Goal: Task Accomplishment & Management: Use online tool/utility

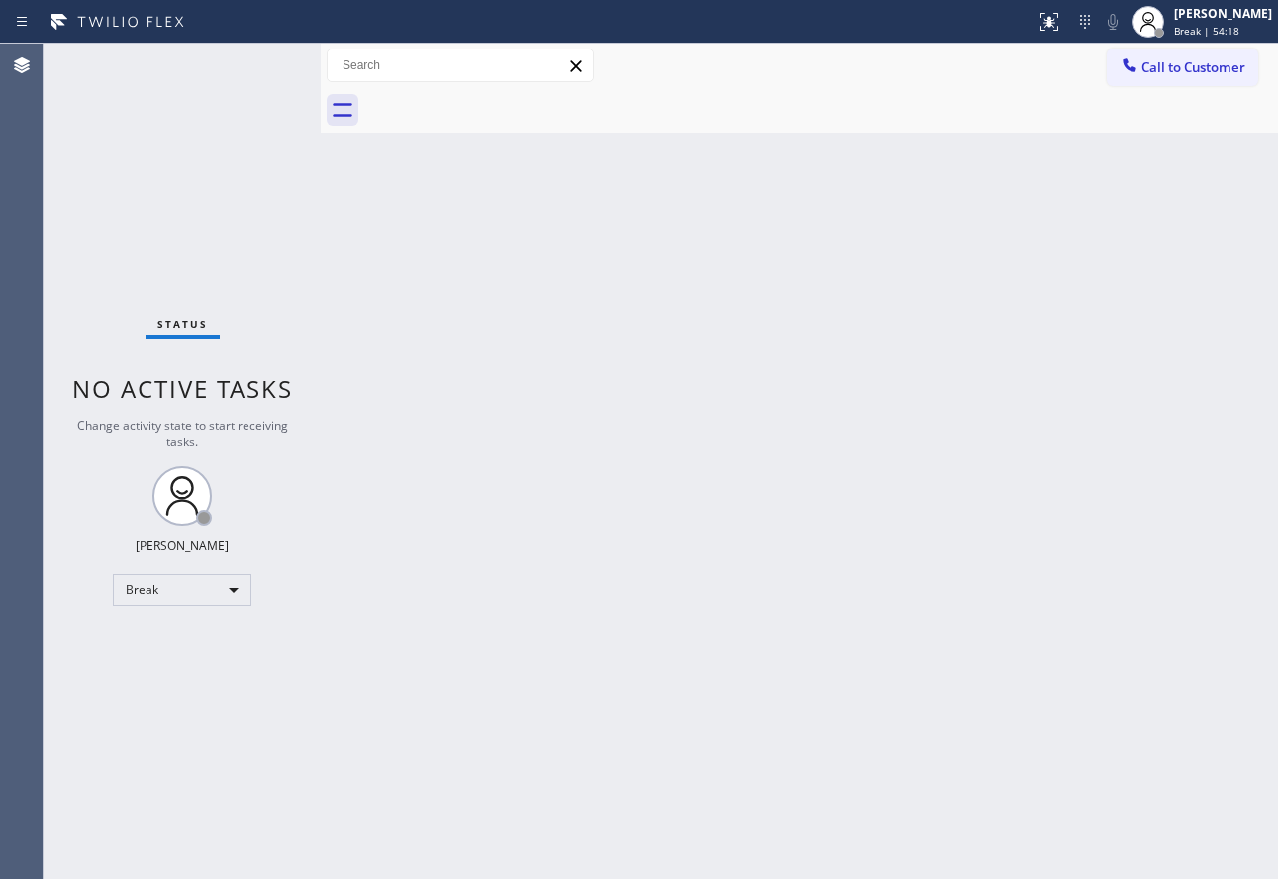
click at [936, 525] on div "Back to Dashboard Change Sender ID Customers Technicians Select a contact Outbo…" at bounding box center [799, 461] width 957 height 835
drag, startPoint x: 1224, startPoint y: 28, endPoint x: 1208, endPoint y: 41, distance: 20.4
click at [1224, 28] on span "Break | 59:33" at bounding box center [1206, 31] width 65 height 14
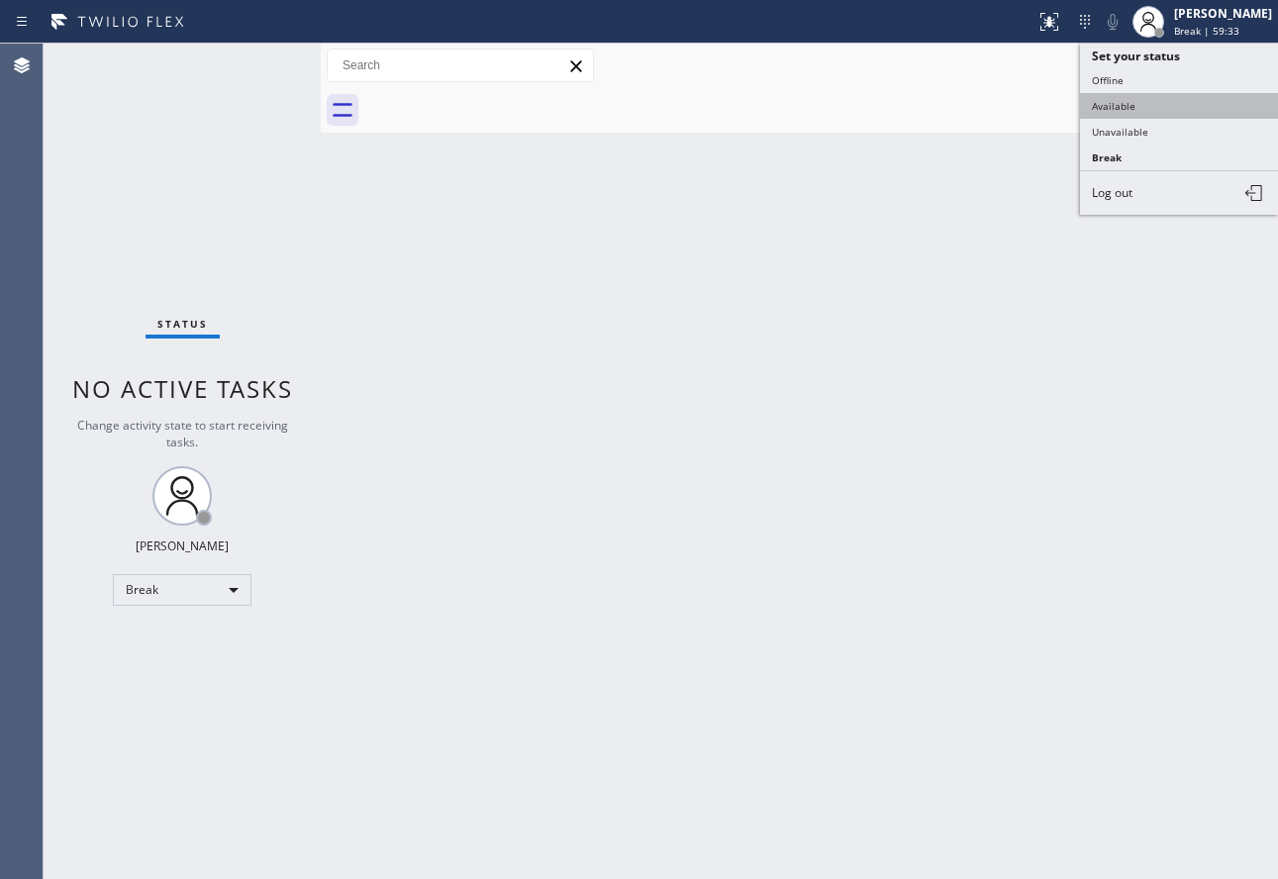
click at [1165, 100] on button "Available" at bounding box center [1179, 106] width 198 height 26
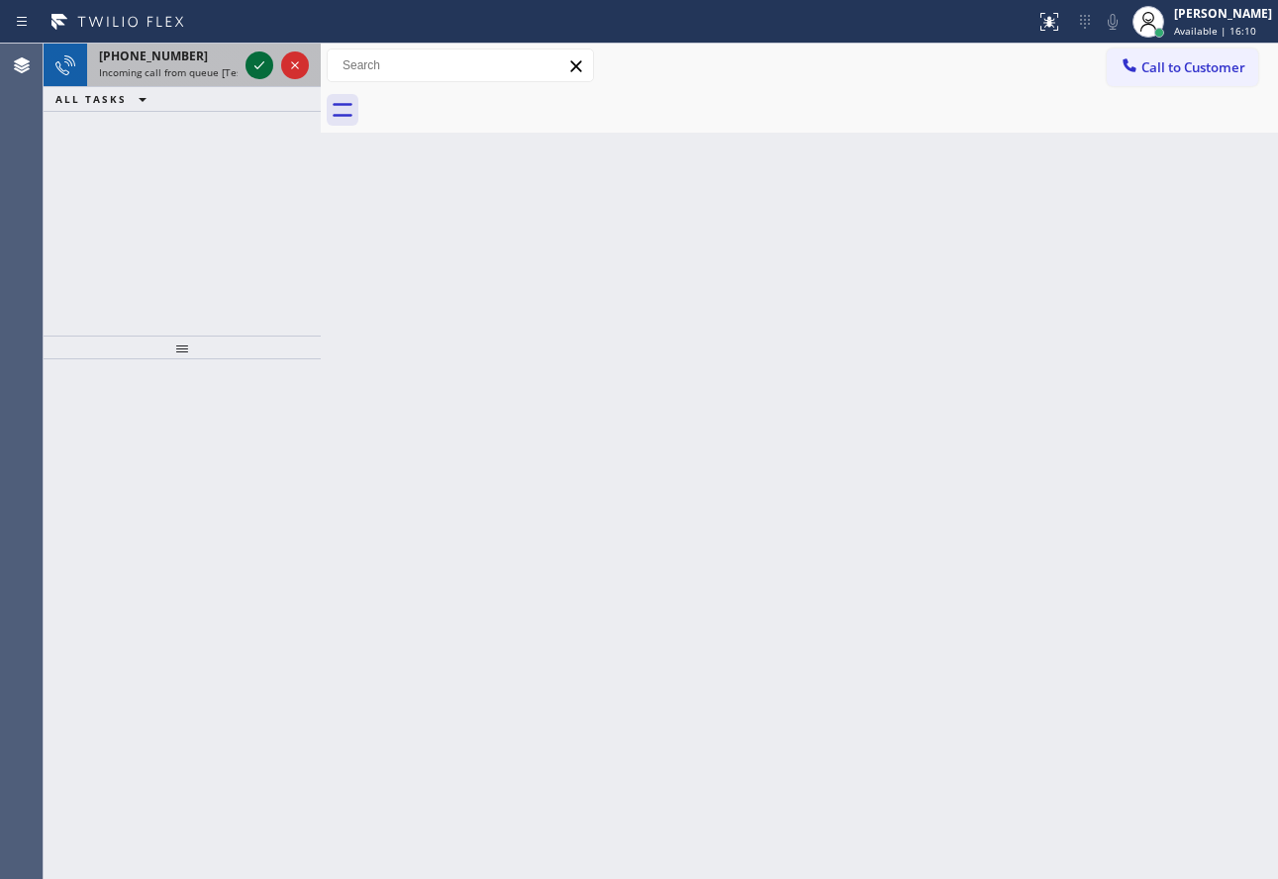
click at [256, 77] on button at bounding box center [259, 65] width 28 height 28
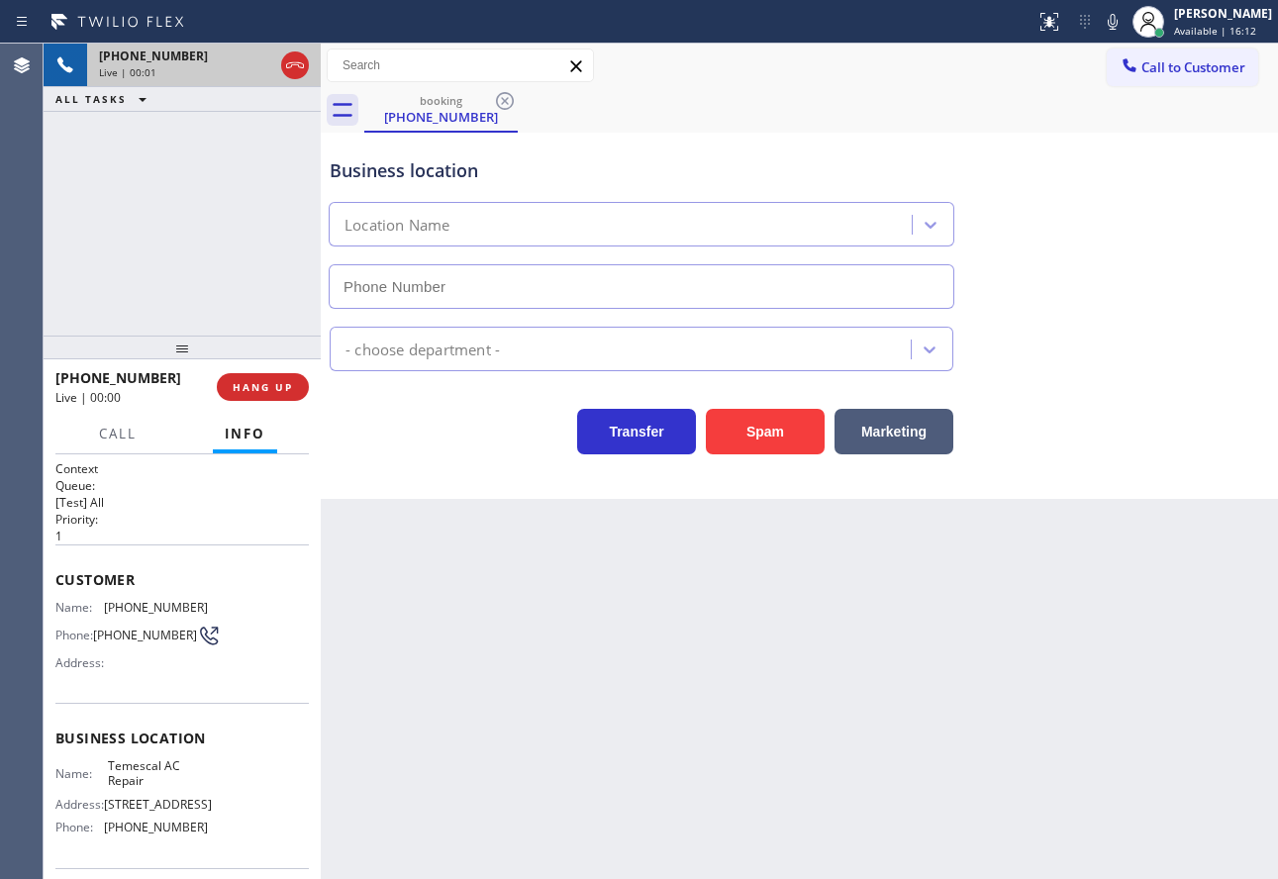
type input "[PHONE_NUMBER]"
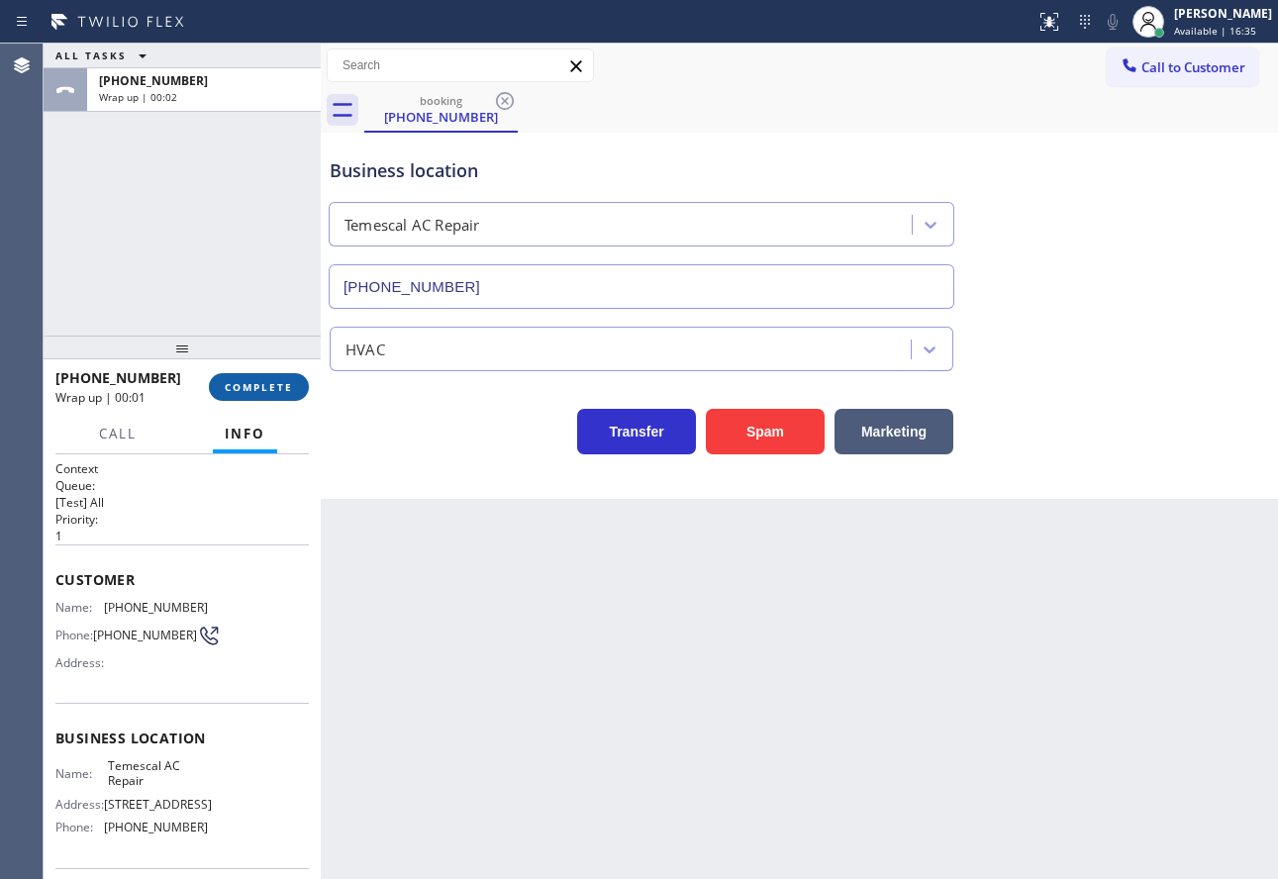
click at [267, 379] on button "COMPLETE" at bounding box center [259, 387] width 100 height 28
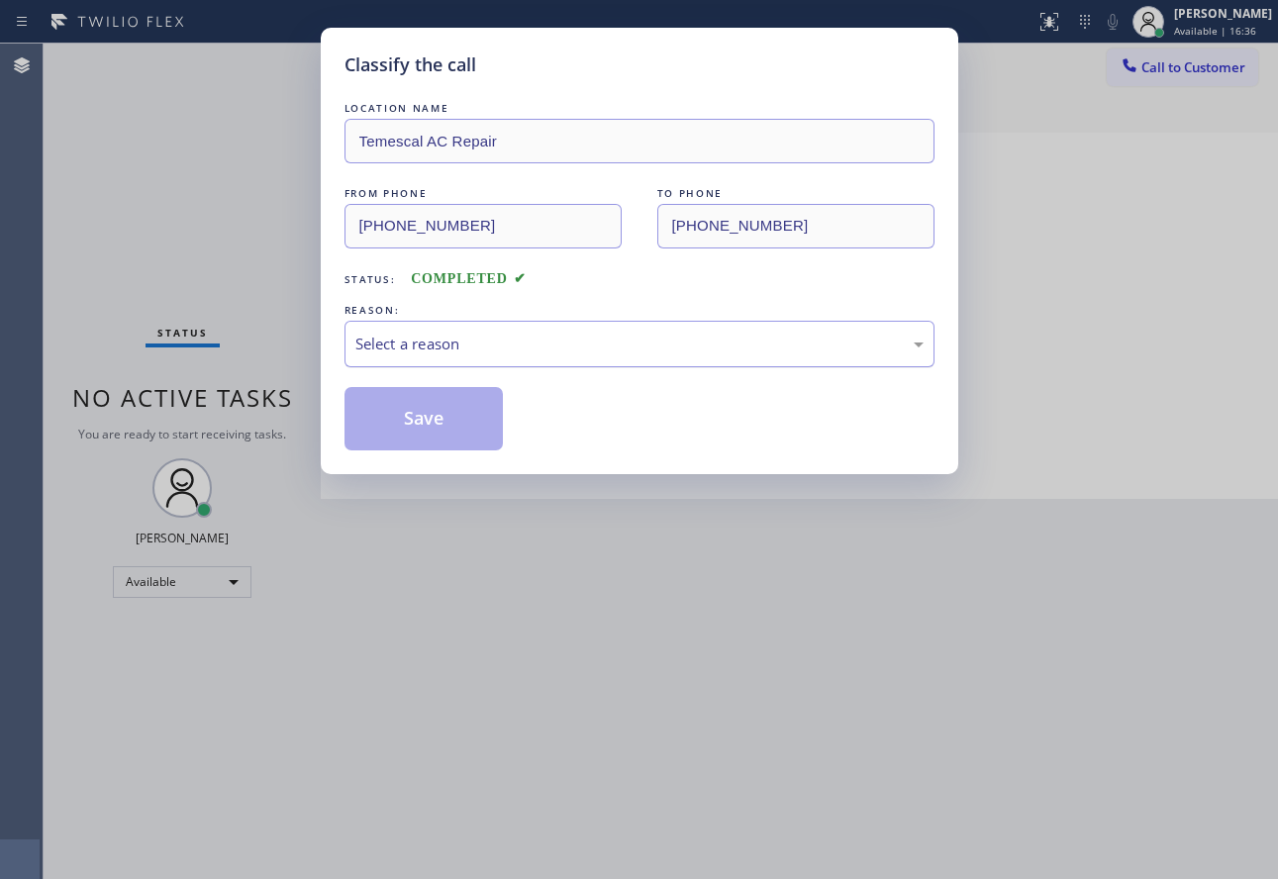
click at [619, 328] on div "Select a reason" at bounding box center [639, 344] width 590 height 47
click at [448, 389] on button "Save" at bounding box center [423, 418] width 159 height 63
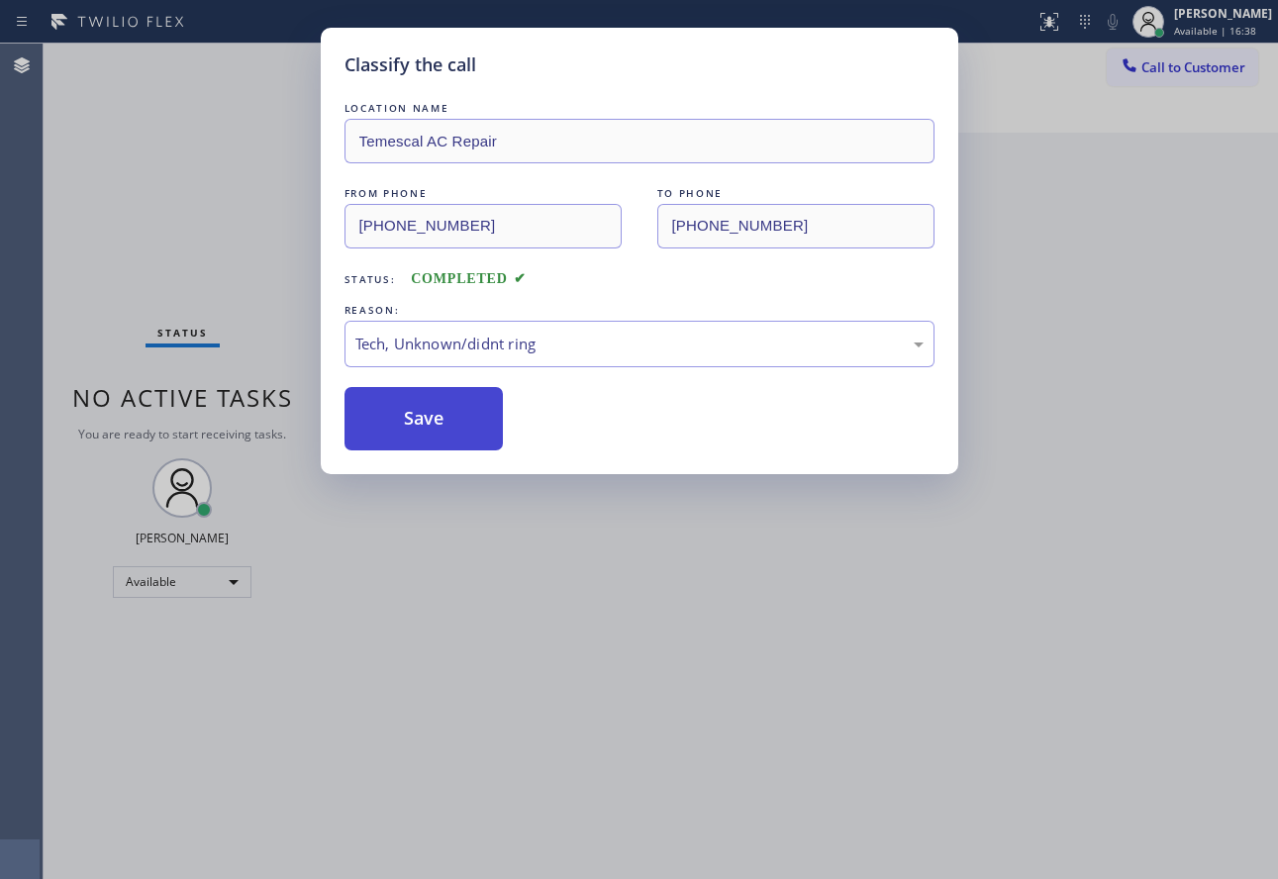
click at [448, 410] on button "Save" at bounding box center [423, 418] width 159 height 63
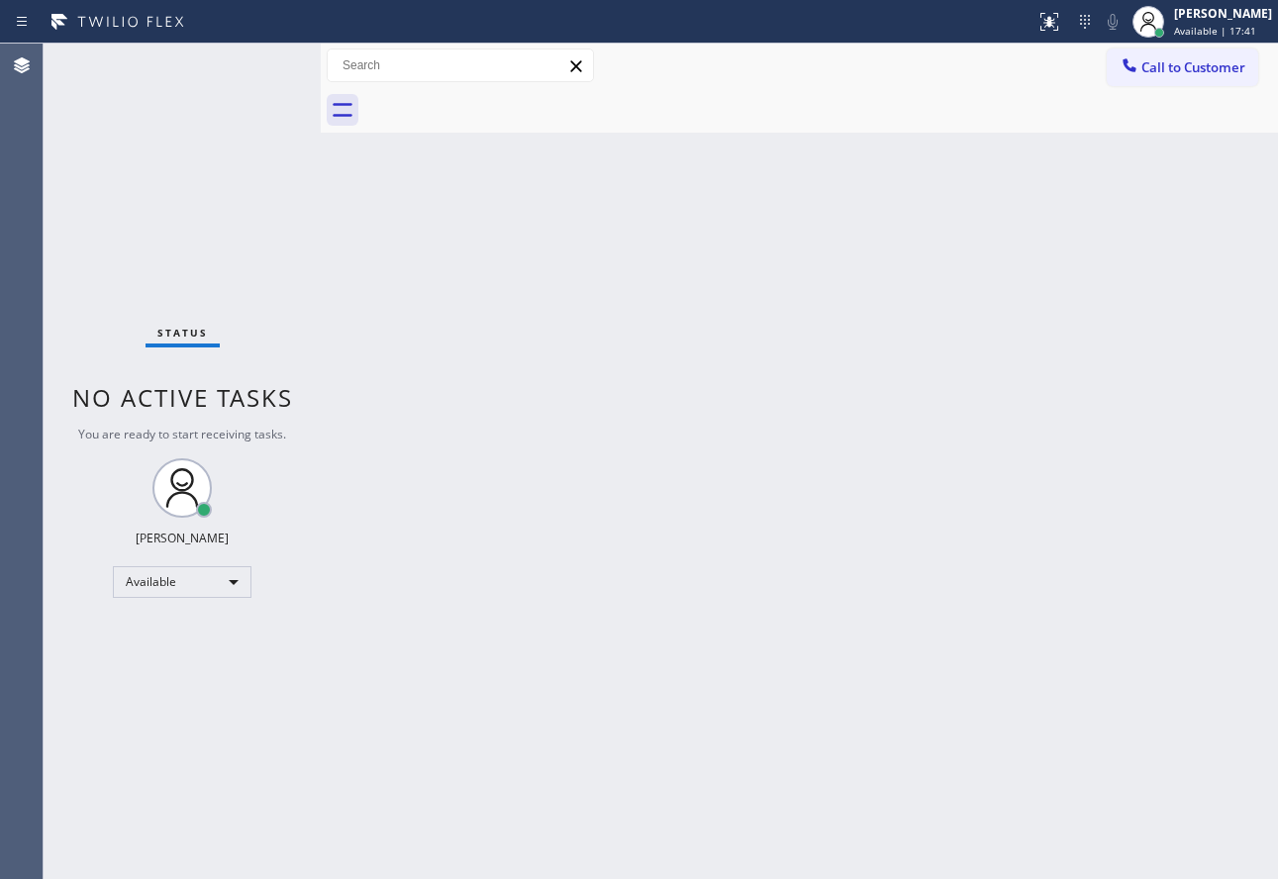
click at [671, 315] on div "Back to Dashboard Change Sender ID Customers Technicians Select a contact Outbo…" at bounding box center [799, 461] width 957 height 835
click at [776, 516] on div "Back to Dashboard Change Sender ID Customers Technicians Select a contact Outbo…" at bounding box center [799, 461] width 957 height 835
click at [1205, 33] on span "Available | 1h 25min" at bounding box center [1222, 31] width 100 height 14
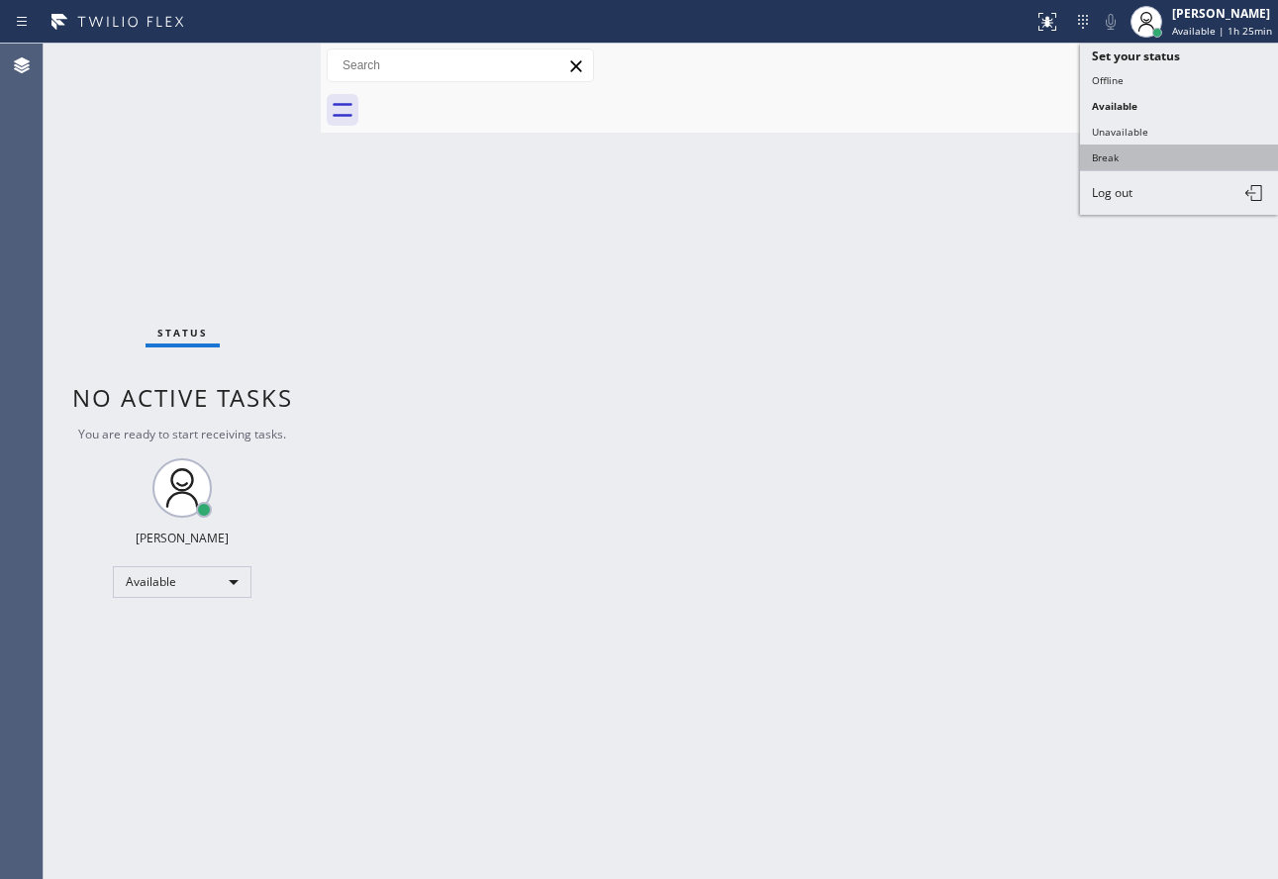
click at [1111, 158] on button "Break" at bounding box center [1179, 158] width 198 height 26
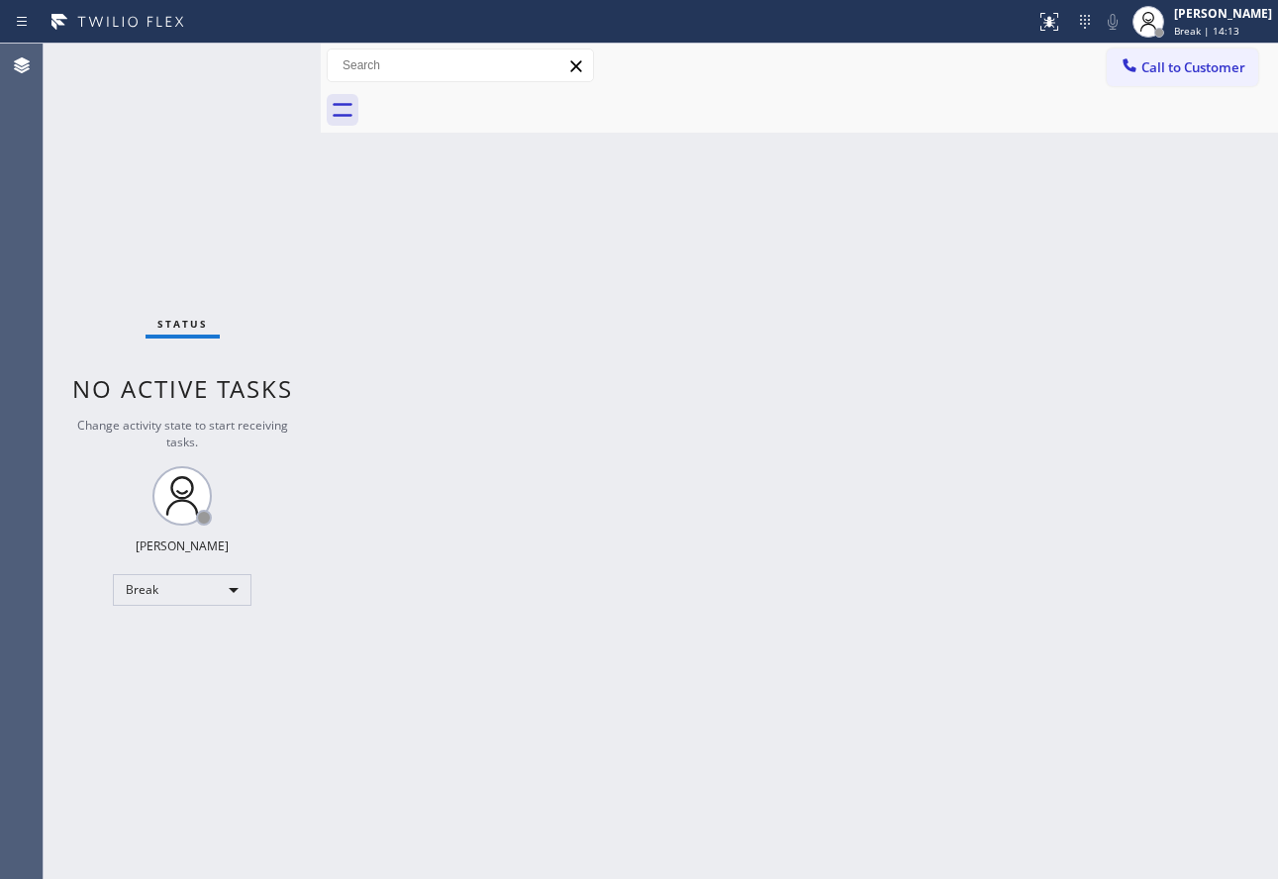
drag, startPoint x: 1220, startPoint y: 21, endPoint x: 1193, endPoint y: 52, distance: 42.1
click at [1220, 21] on div "[PERSON_NAME]" at bounding box center [1223, 13] width 98 height 17
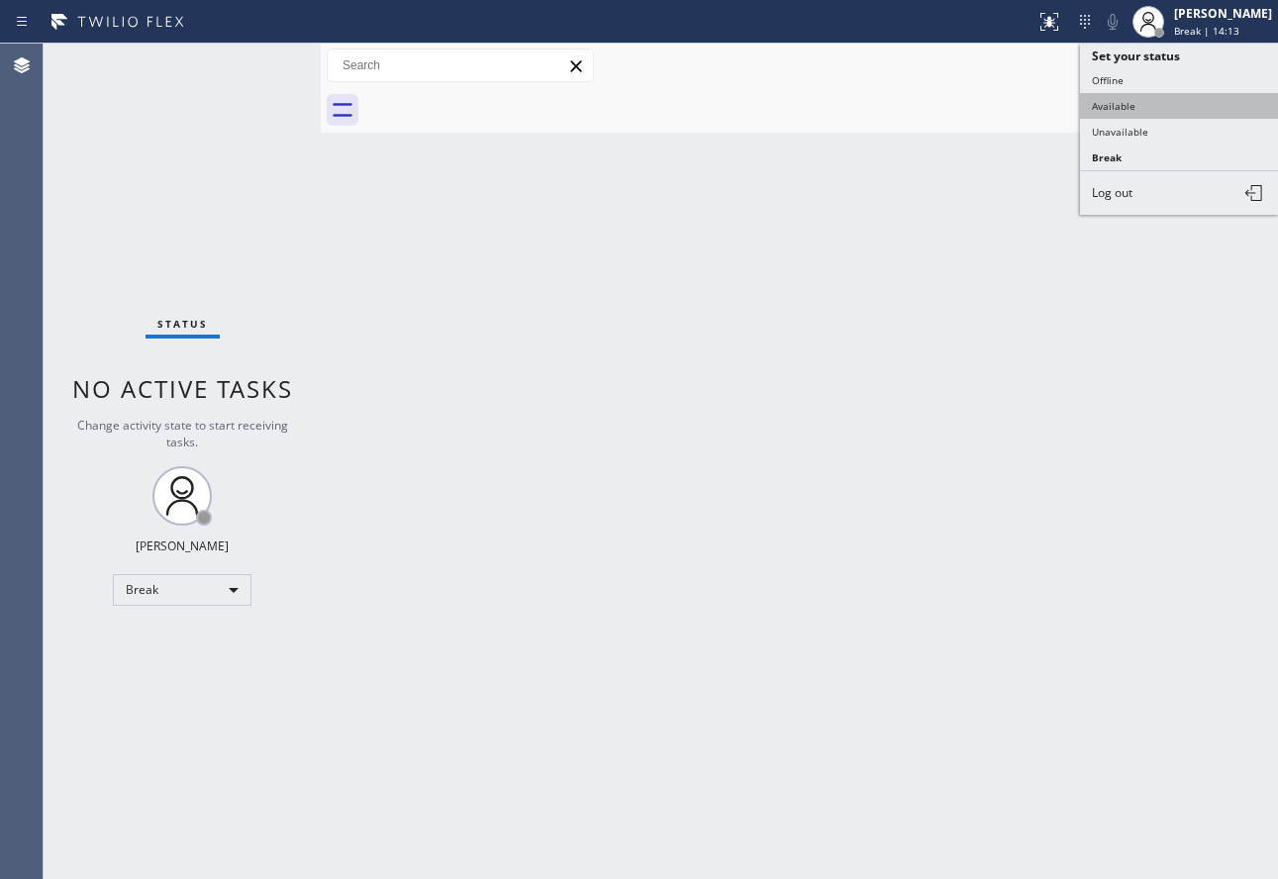
click at [1157, 111] on button "Available" at bounding box center [1179, 106] width 198 height 26
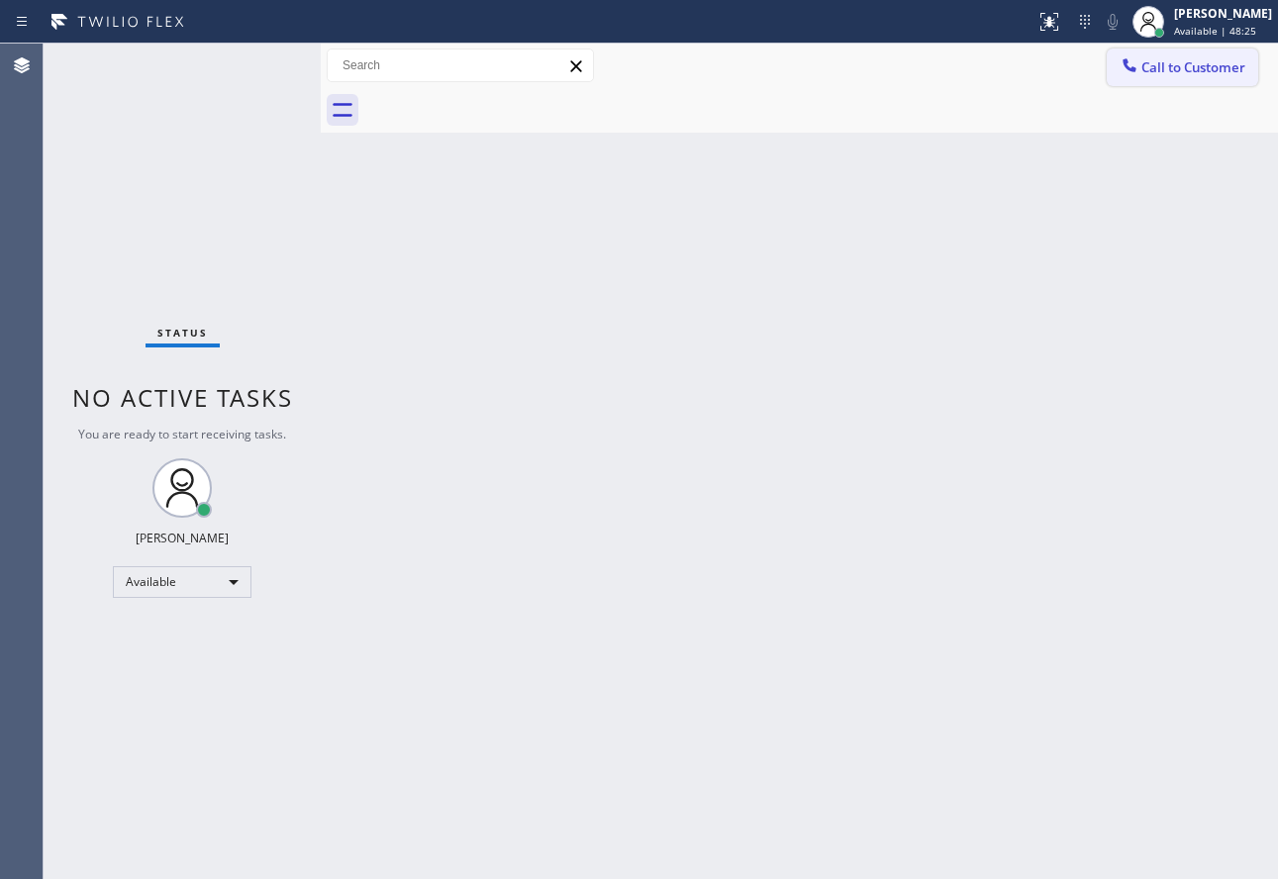
drag, startPoint x: 1213, startPoint y: 21, endPoint x: 1197, endPoint y: 50, distance: 34.1
click at [1213, 21] on div "[PERSON_NAME]" at bounding box center [1223, 13] width 98 height 17
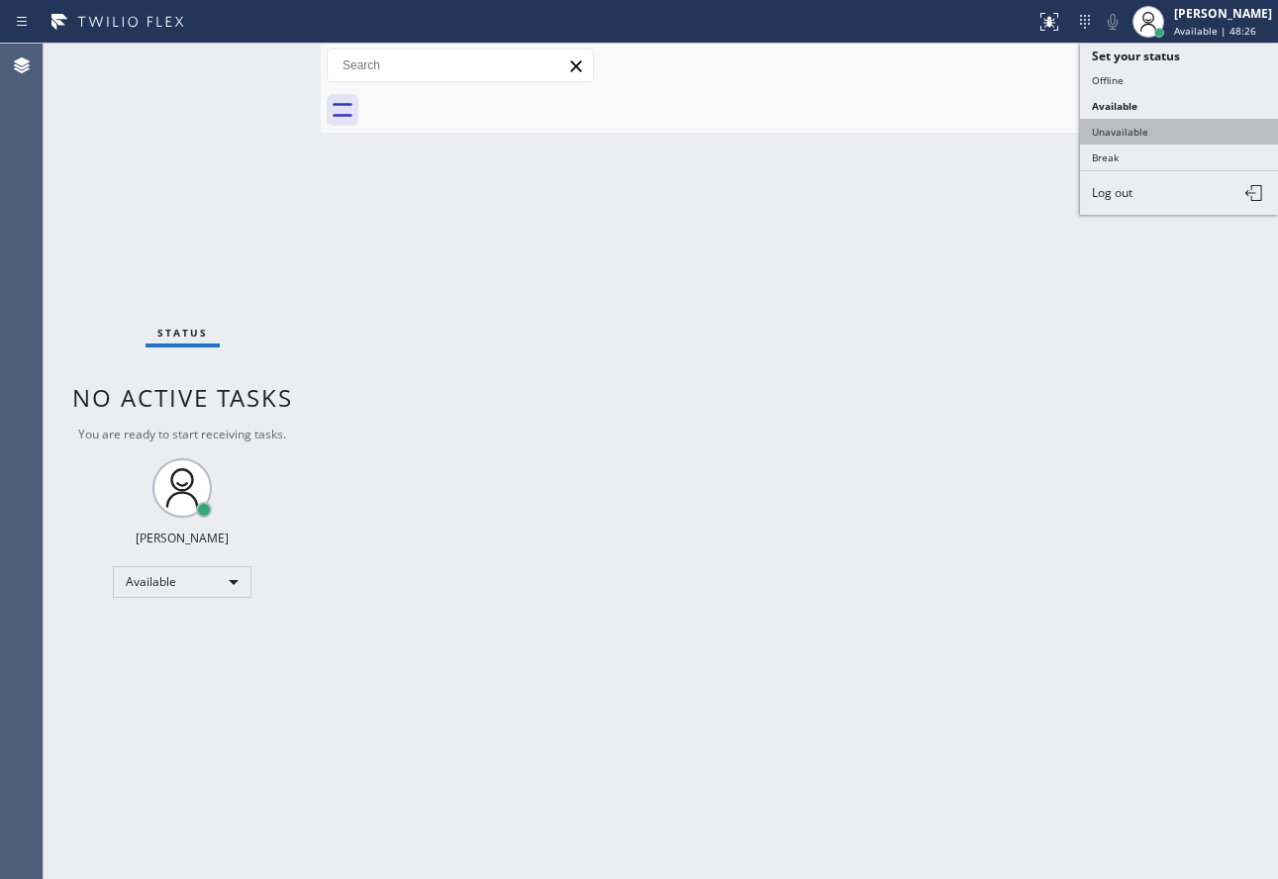
click at [1160, 137] on button "Unavailable" at bounding box center [1179, 132] width 198 height 26
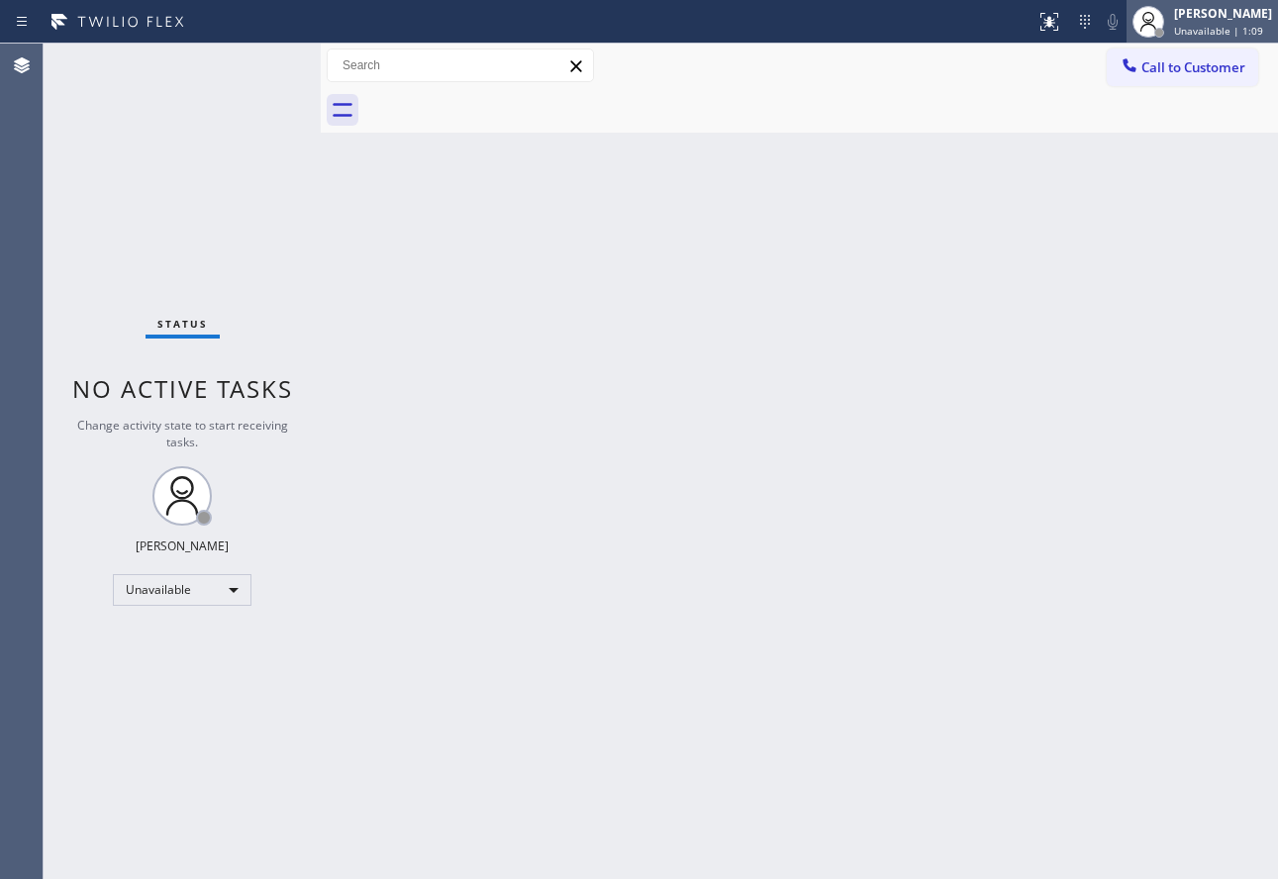
click at [1203, 26] on span "Unavailable | 1:09" at bounding box center [1218, 31] width 89 height 14
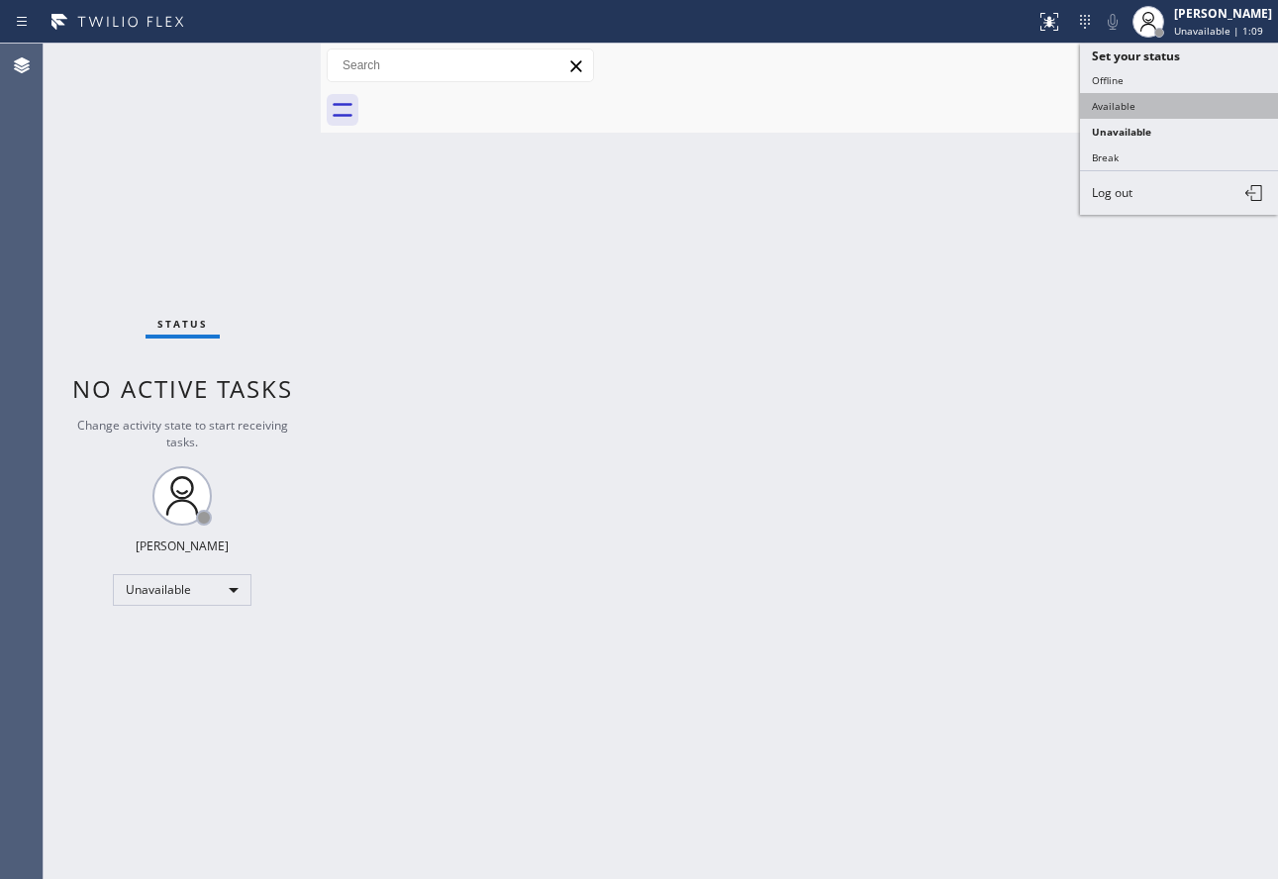
click at [1109, 101] on button "Available" at bounding box center [1179, 106] width 198 height 26
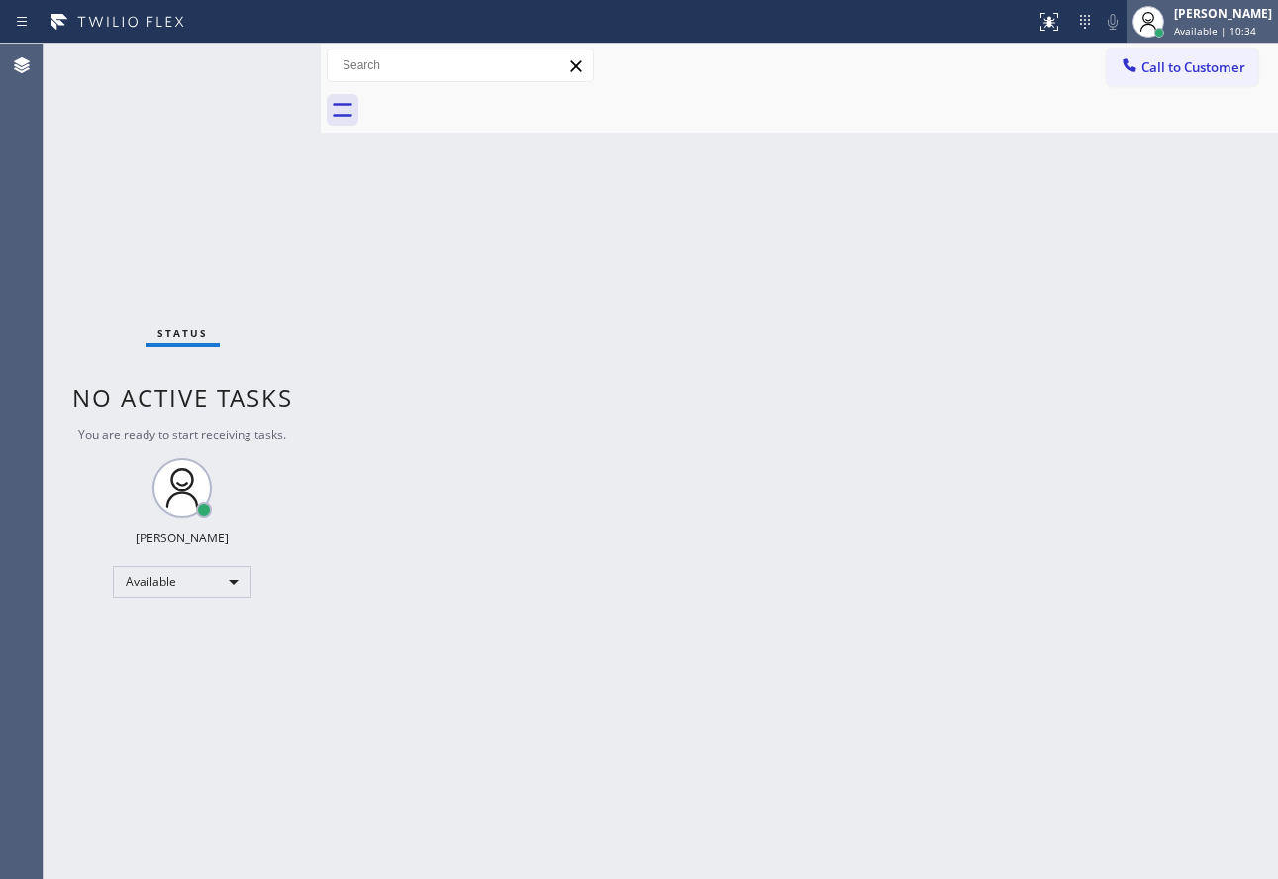
click at [1238, 27] on span "Available | 10:34" at bounding box center [1215, 31] width 82 height 14
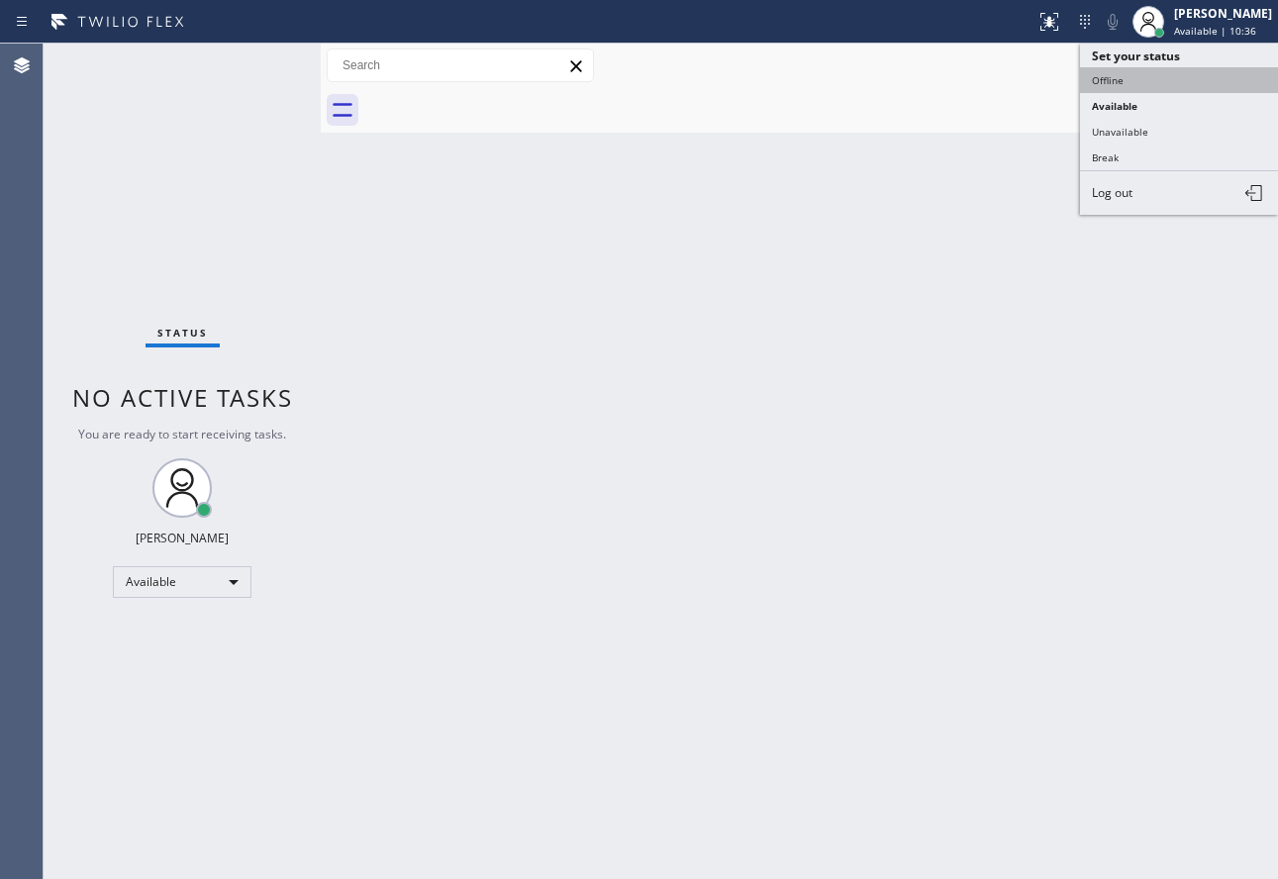
click at [1119, 80] on button "Offline" at bounding box center [1179, 80] width 198 height 26
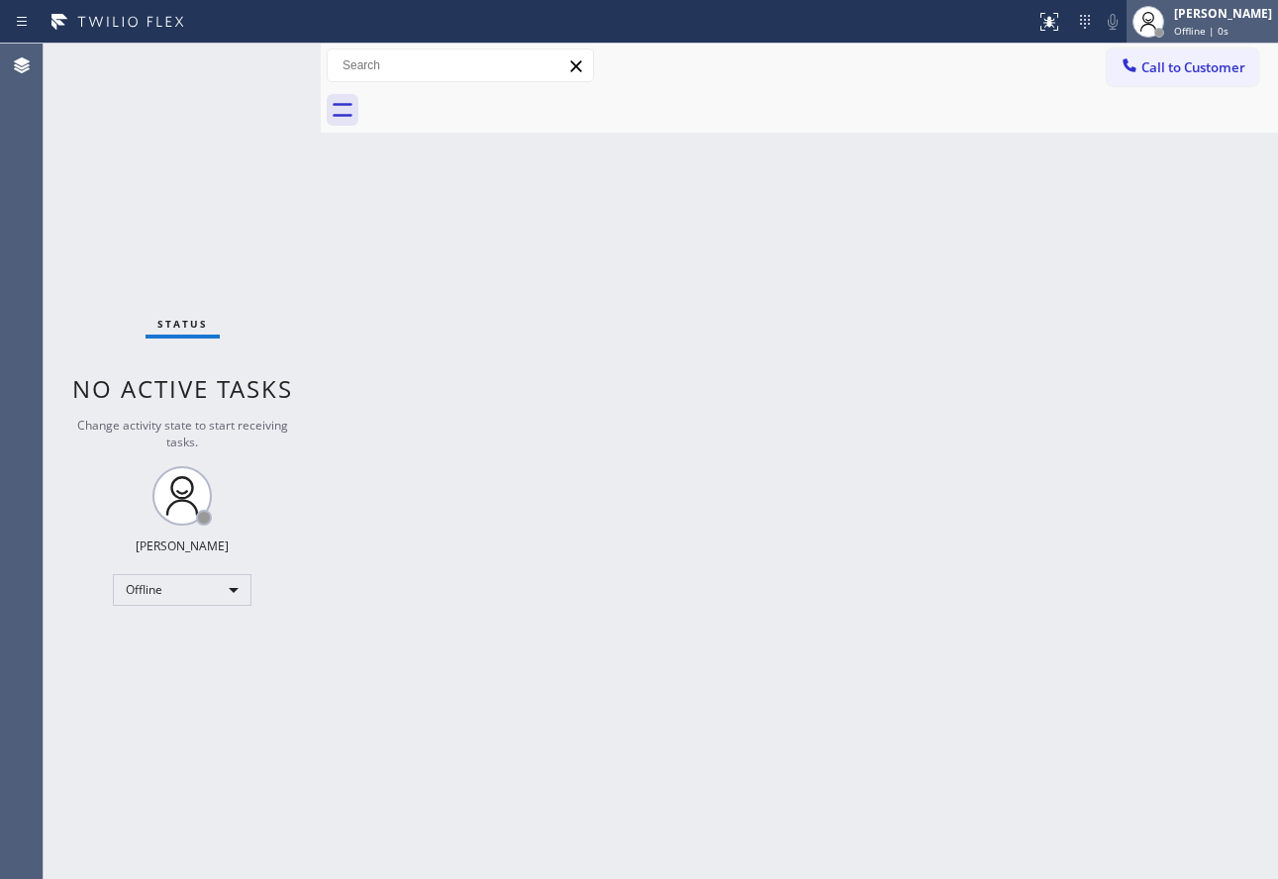
click at [1170, 21] on div at bounding box center [1148, 22] width 44 height 44
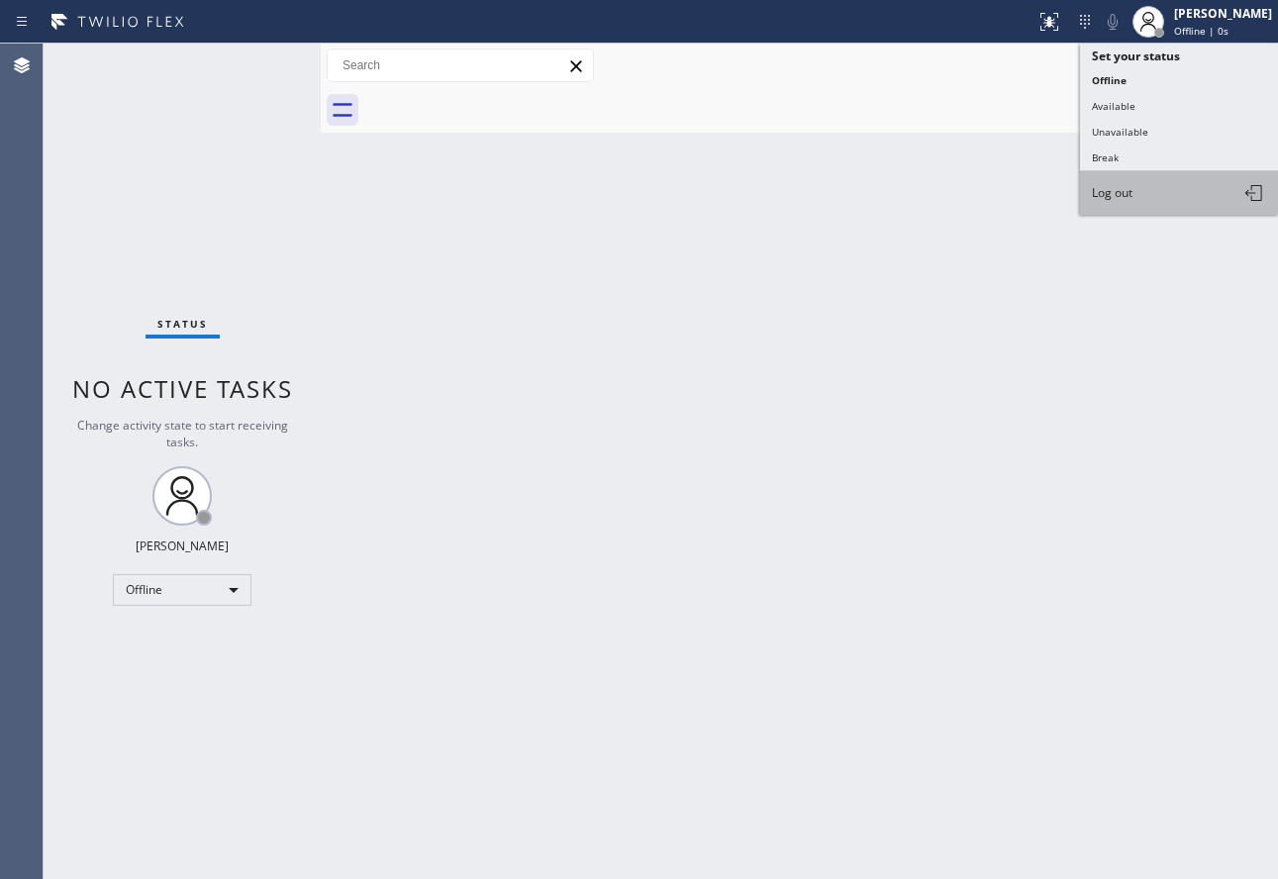
click at [1127, 182] on button "Log out" at bounding box center [1179, 193] width 198 height 44
